Goal: Information Seeking & Learning: Find specific fact

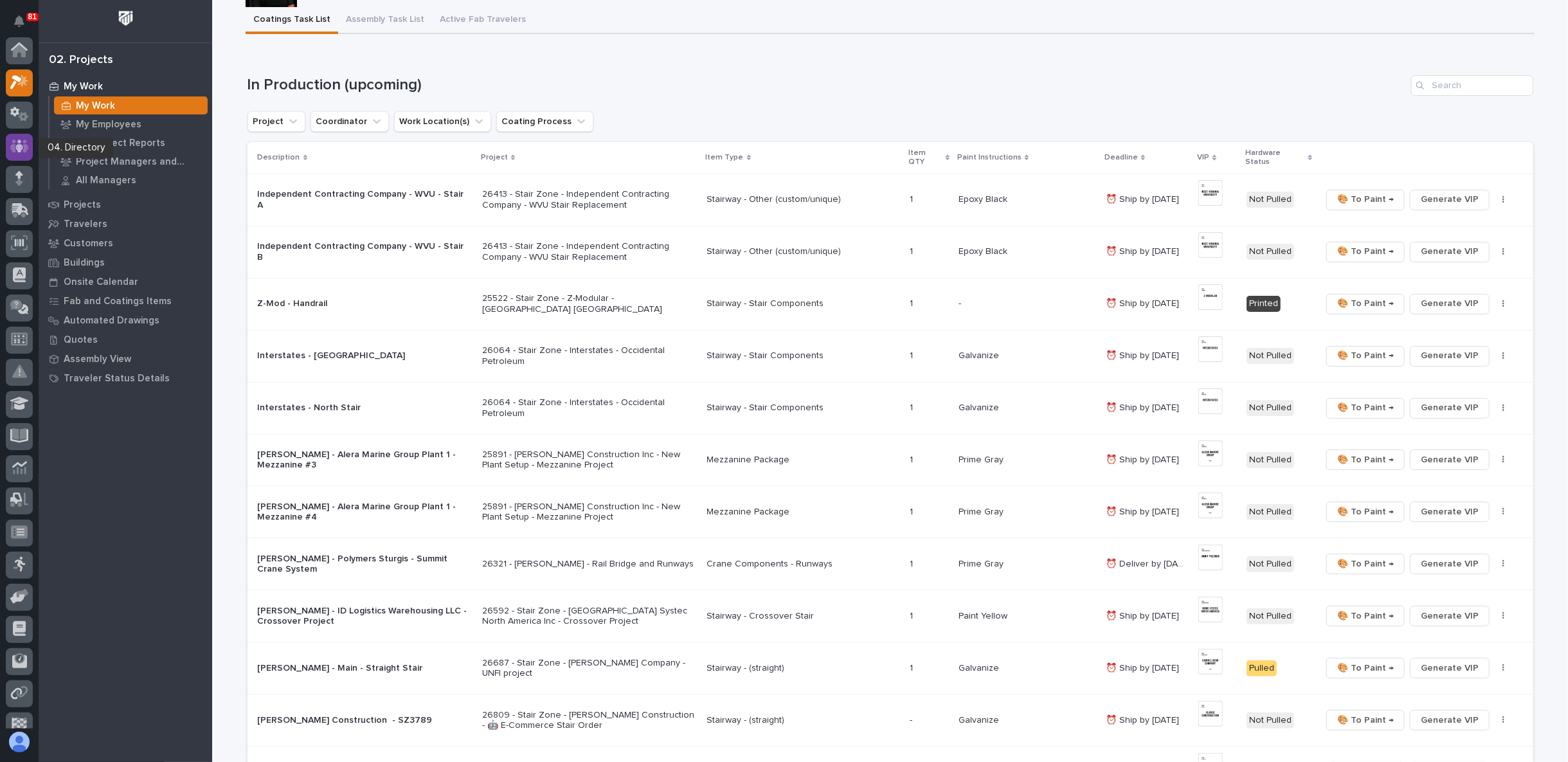
click at [22, 148] on icon at bounding box center [19, 146] width 8 height 13
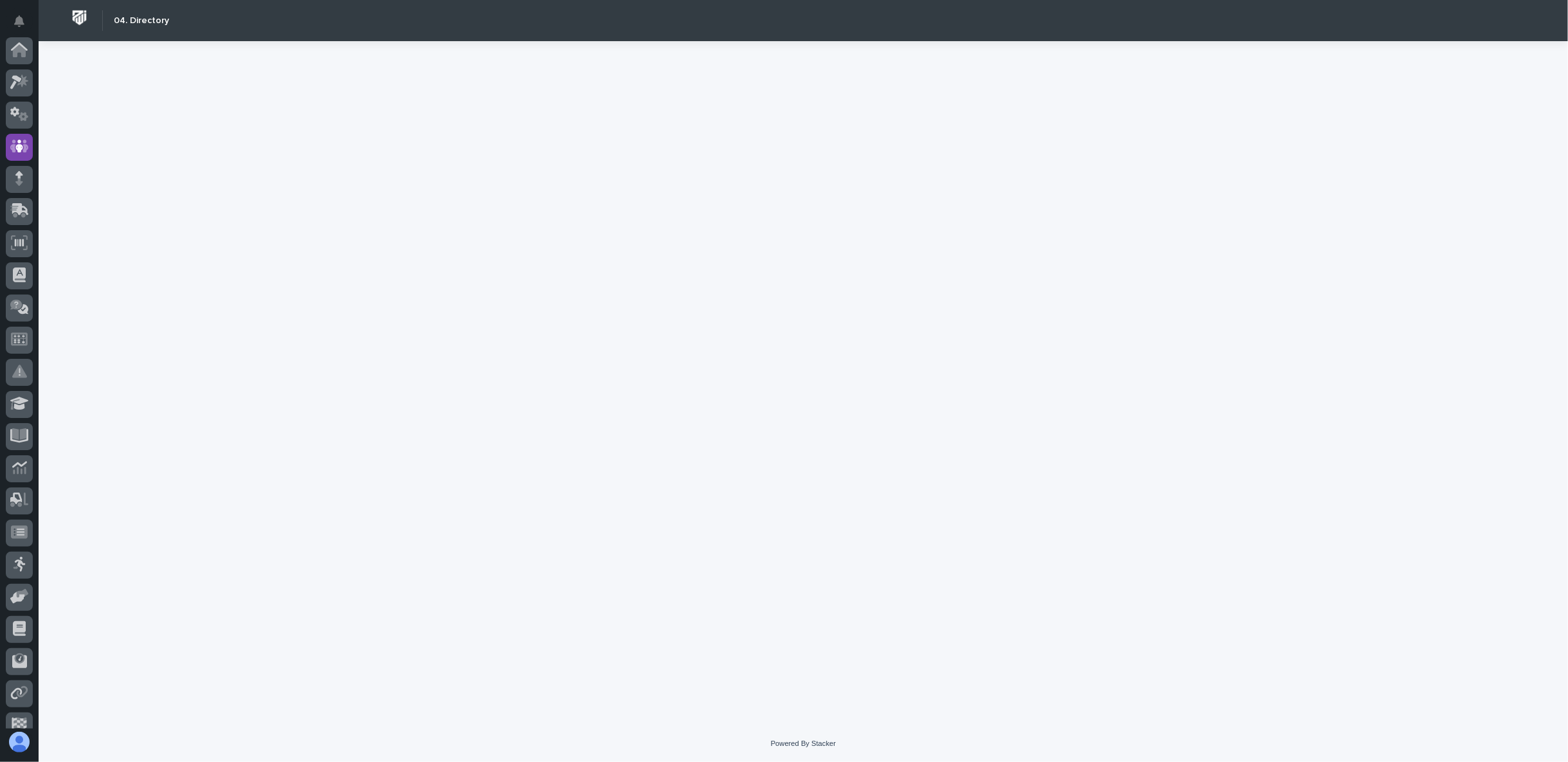
scroll to position [95, 0]
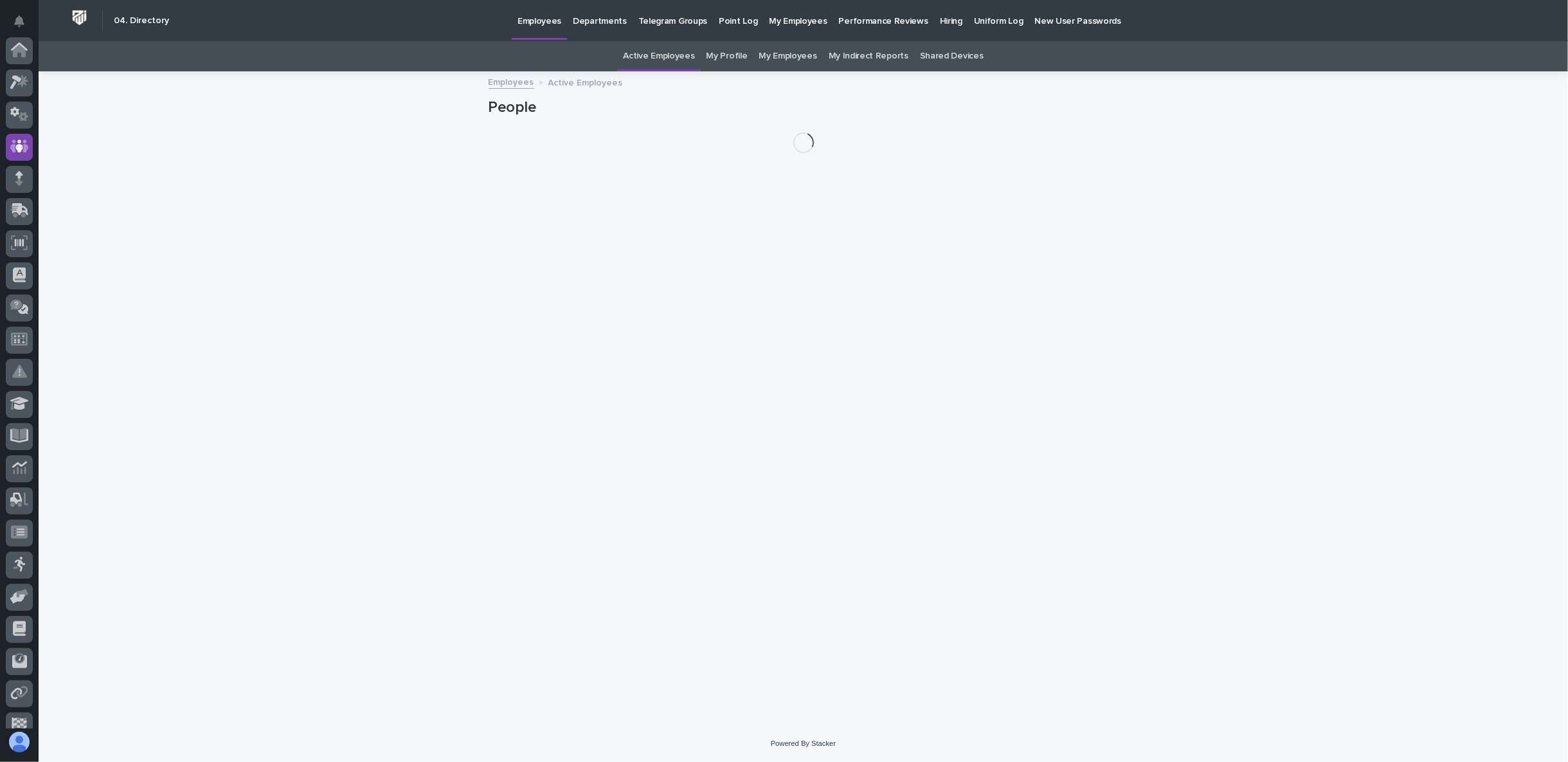
scroll to position [95, 0]
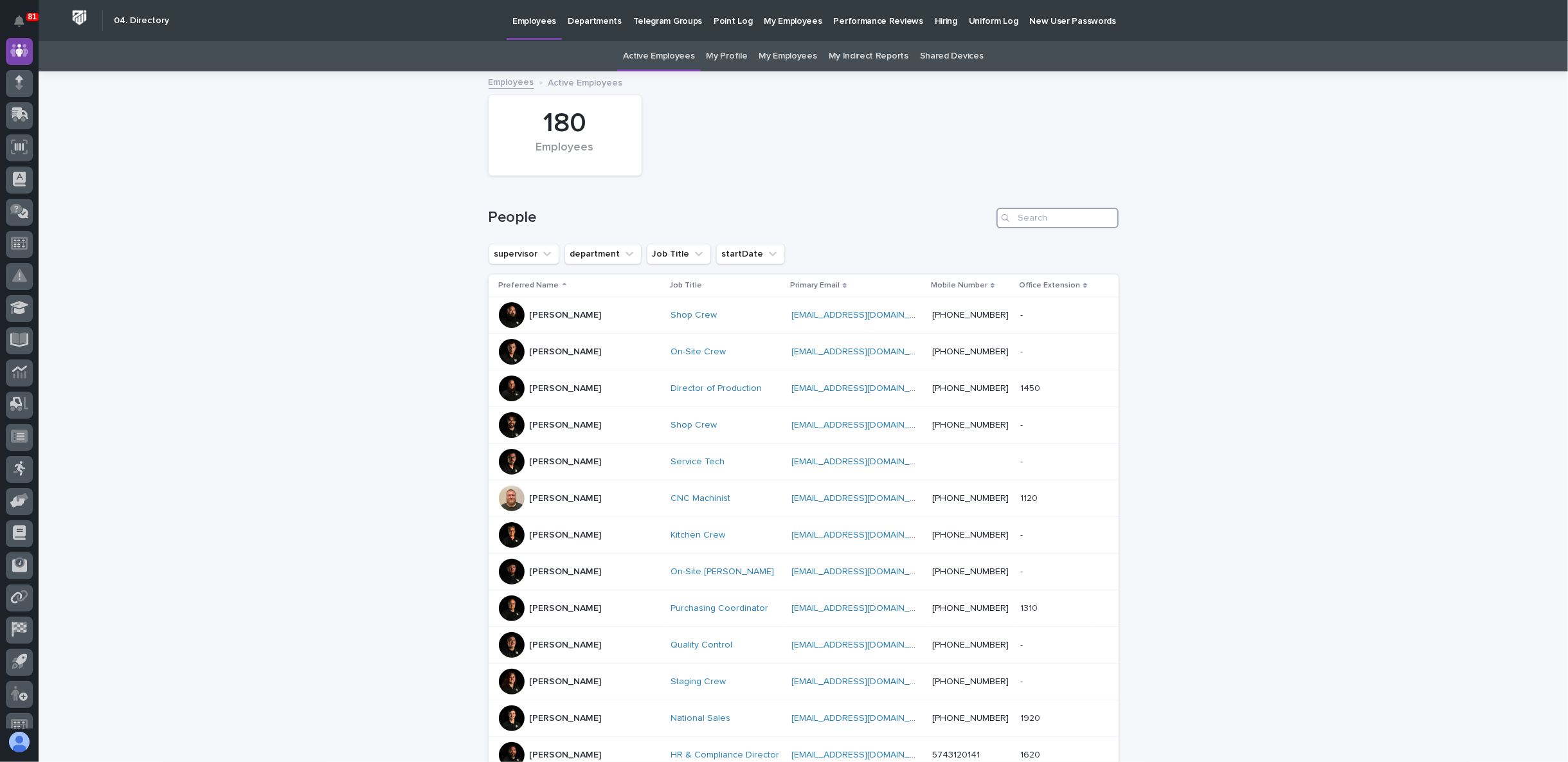
click at [1011, 223] on input "Search" at bounding box center [1057, 217] width 122 height 20
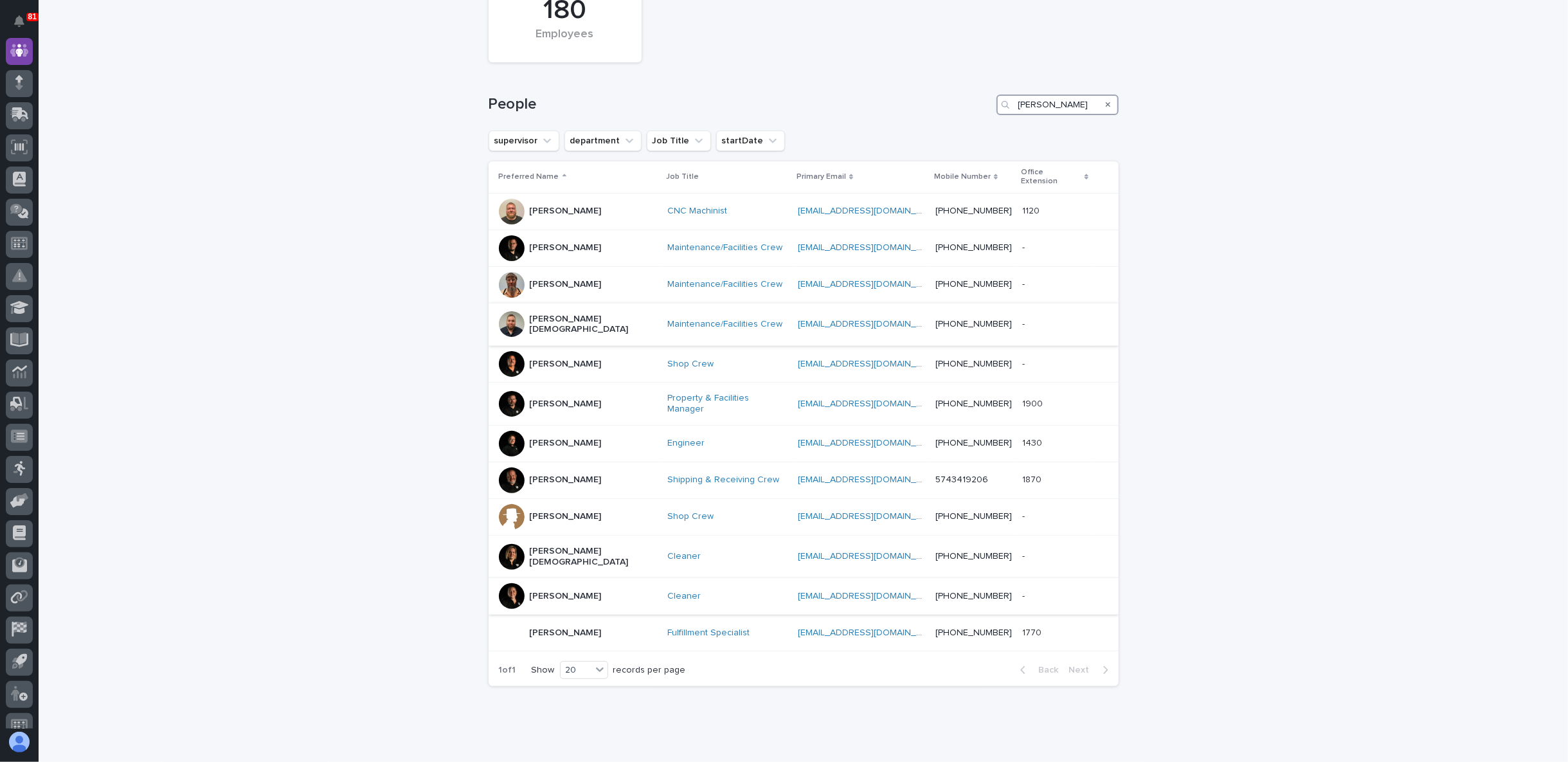
scroll to position [117, 0]
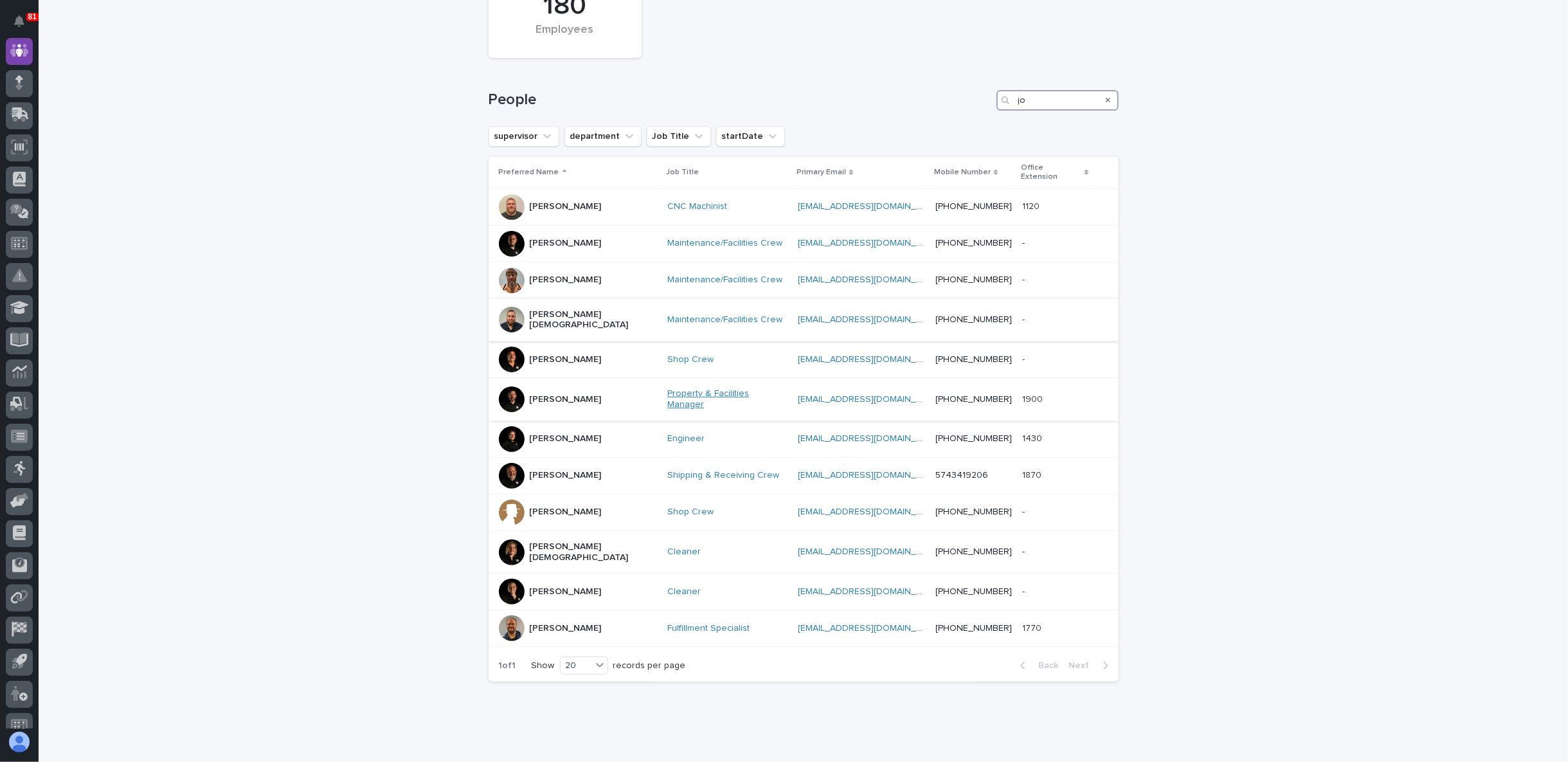
type input "j"
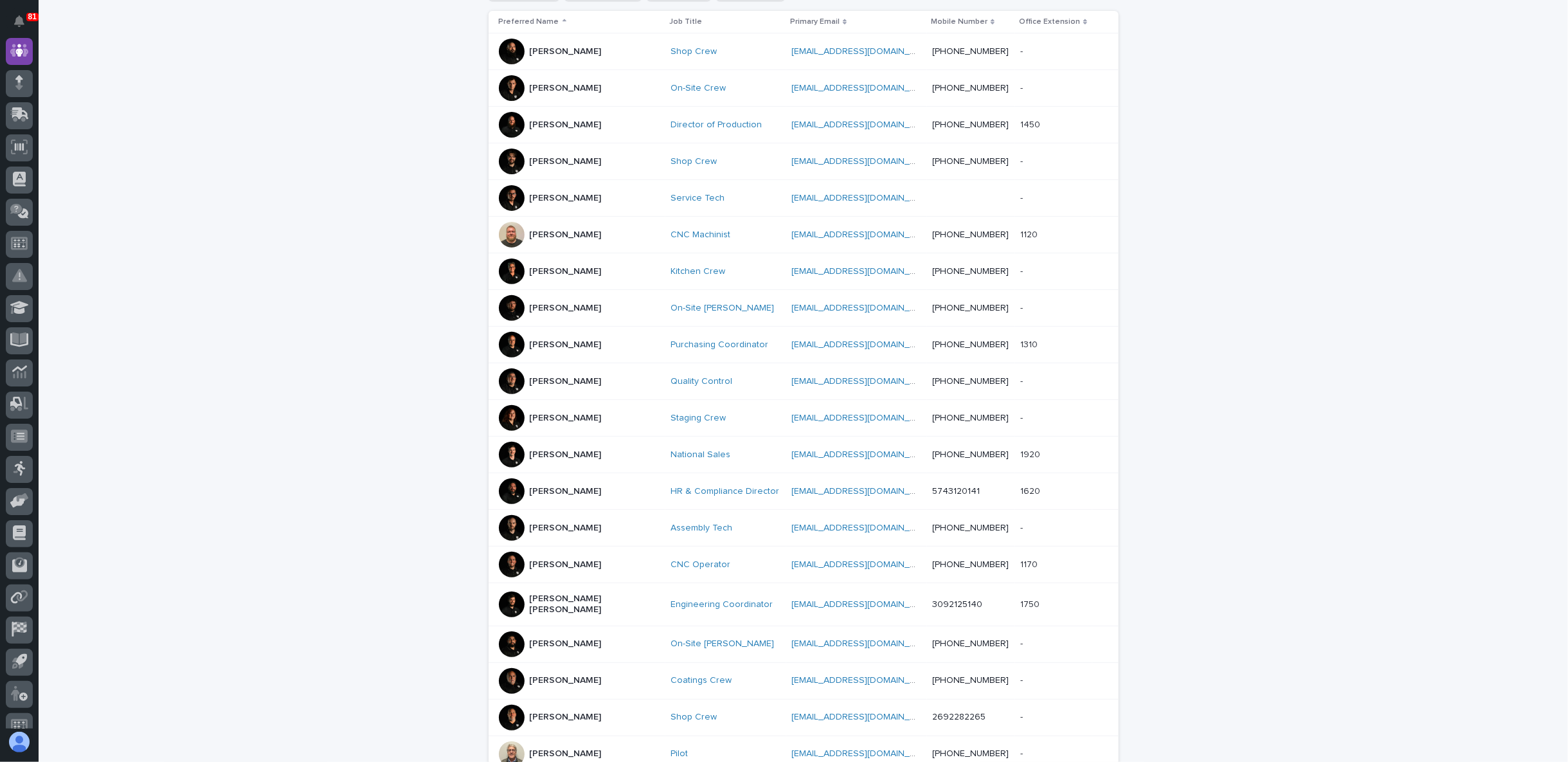
scroll to position [213, 0]
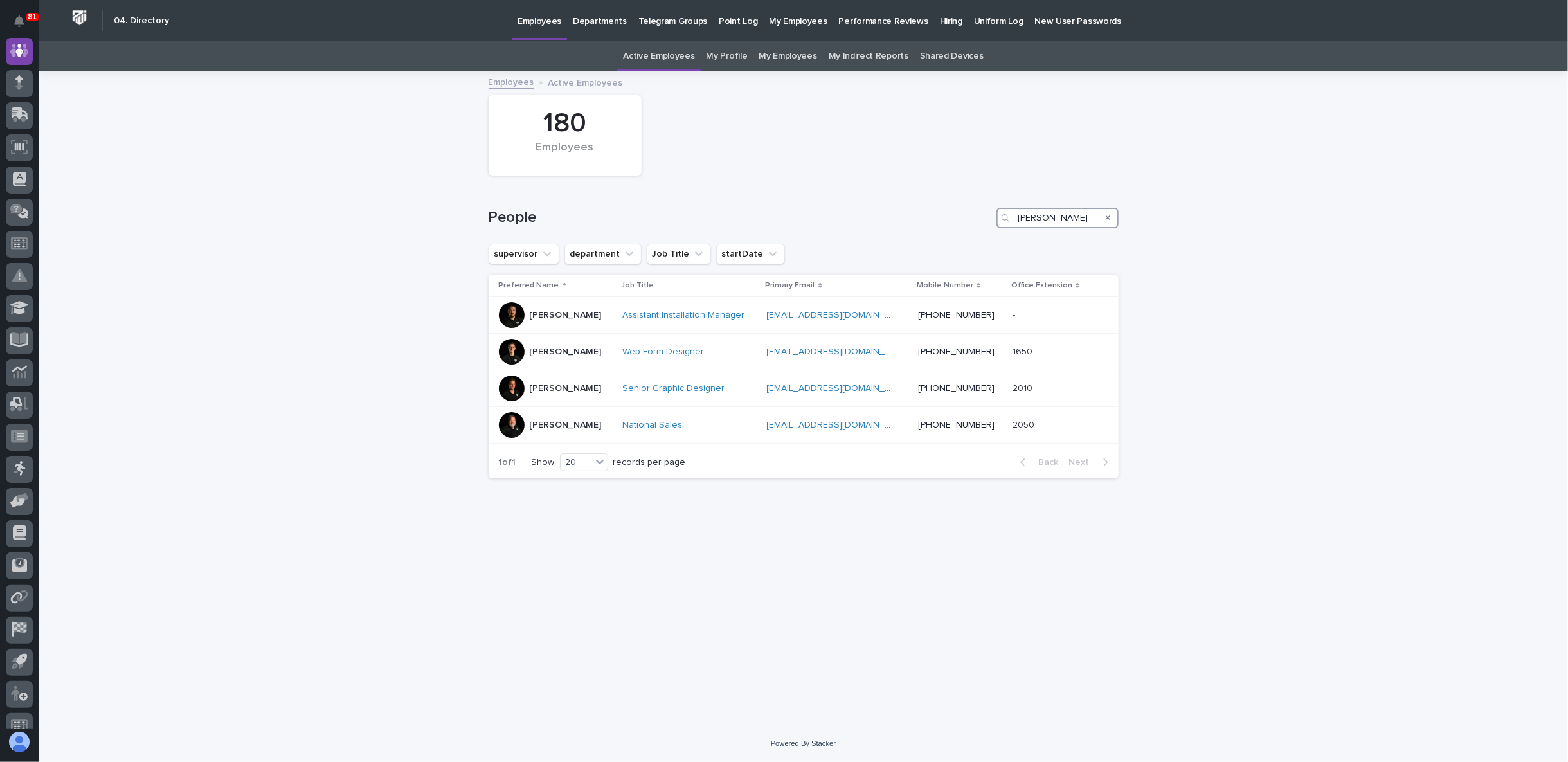
type input "[PERSON_NAME]"
click at [484, 683] on div "Loading... Saving… Loading... Saving… 180 Employees People [PERSON_NAME] superv…" at bounding box center [804, 383] width 643 height 620
